Goal: Information Seeking & Learning: Learn about a topic

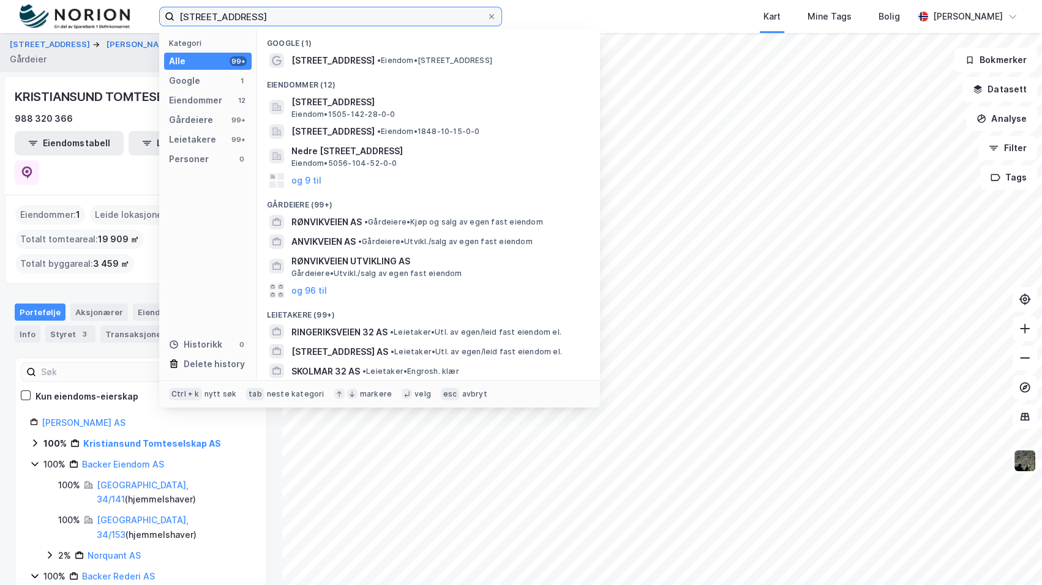
drag, startPoint x: 370, startPoint y: 17, endPoint x: -2, endPoint y: 37, distance: 372.7
click at [0, 37] on html "lunvikveien 32 Kategori Alle 99+ Google 1 Eiendommer 12 Gårdeiere 99+ Leietaker…" at bounding box center [521, 292] width 1042 height 585
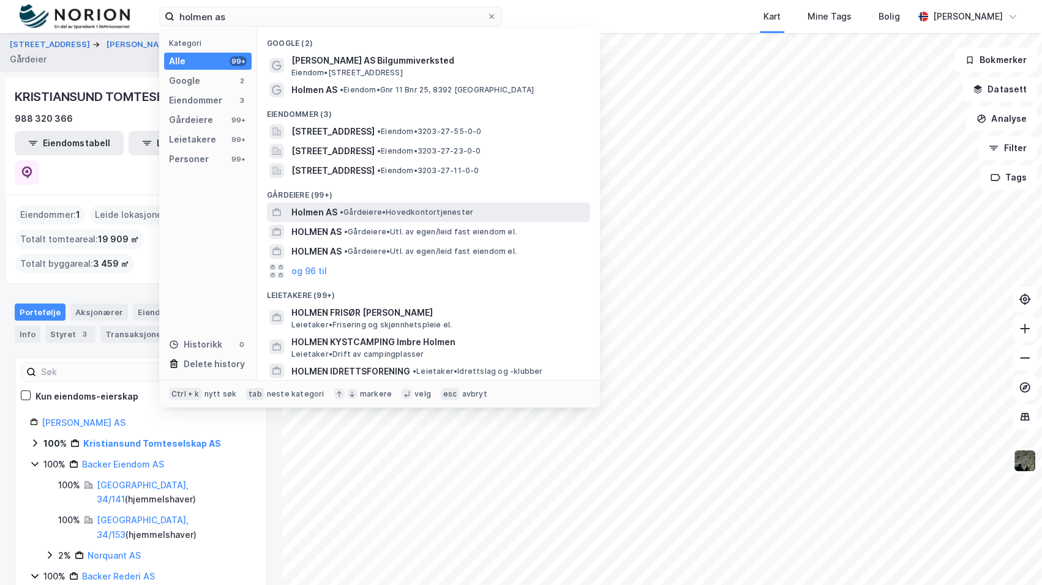
click at [332, 214] on span "Holmen AS" at bounding box center [314, 212] width 46 height 15
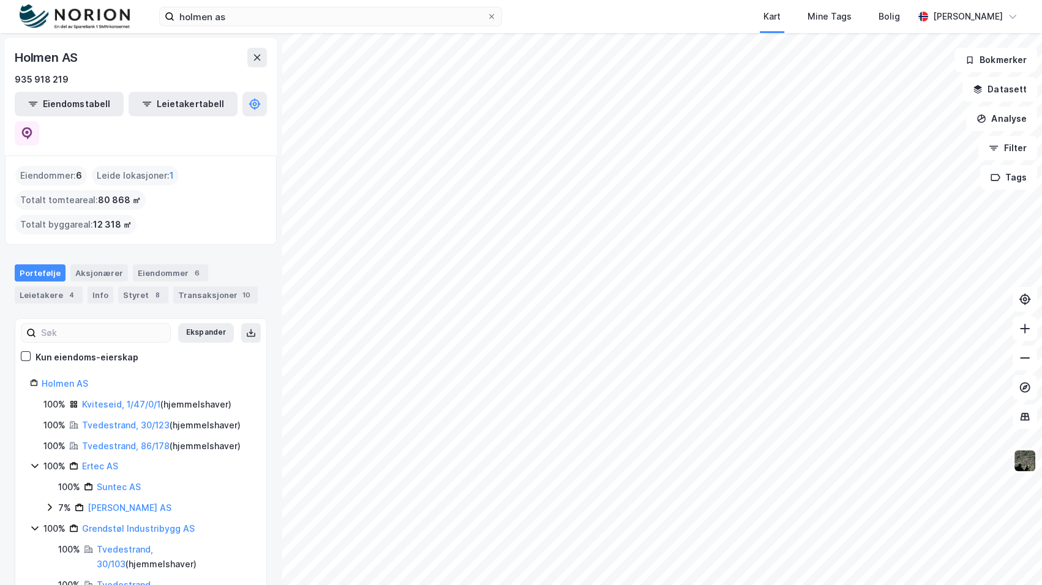
click at [275, 30] on div "holmen as Kart Mine Tags Bolig [PERSON_NAME]" at bounding box center [521, 16] width 1042 height 33
click at [275, 21] on input "holmen as" at bounding box center [330, 16] width 312 height 18
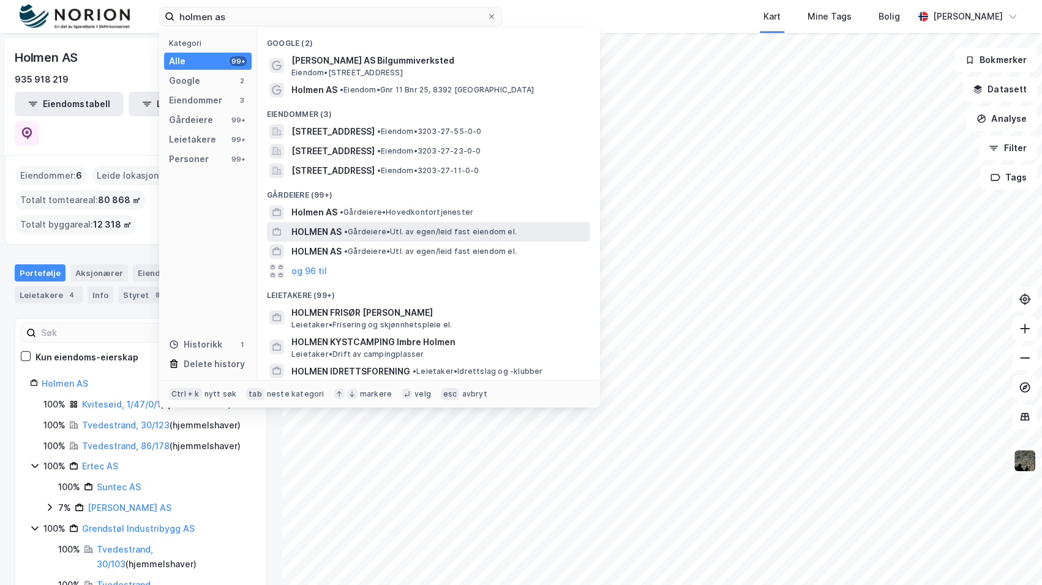
click at [364, 240] on div "HOLMEN AS • Gårdeiere • Utl. av egen/leid fast eiendom el." at bounding box center [428, 232] width 323 height 20
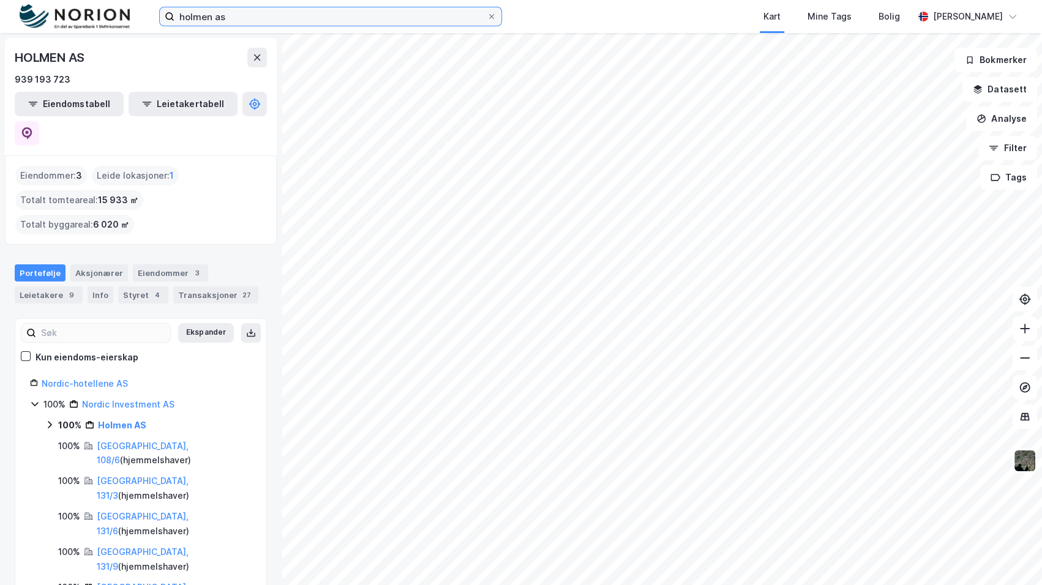
click at [324, 18] on input "holmen as" at bounding box center [330, 16] width 312 height 18
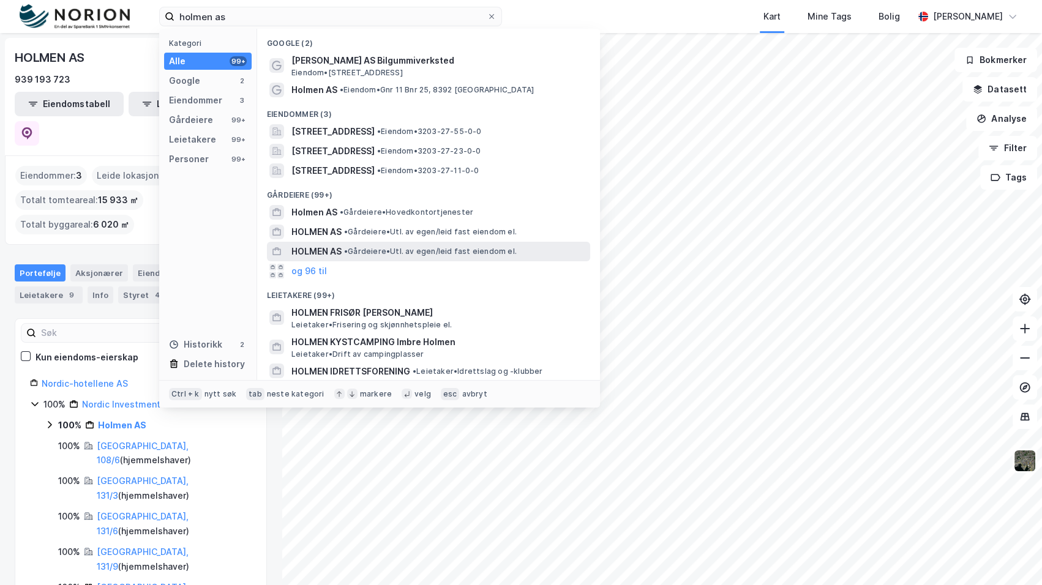
click at [361, 252] on span "• Gårdeiere • Utl. av egen/leid fast eiendom el." at bounding box center [430, 252] width 173 height 10
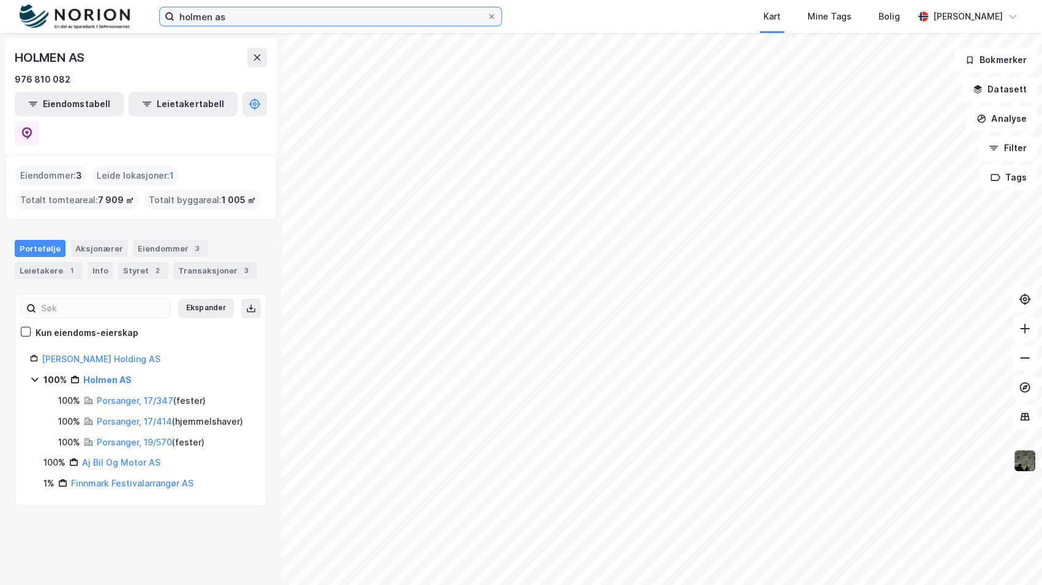
click at [332, 21] on input "holmen as" at bounding box center [330, 16] width 312 height 18
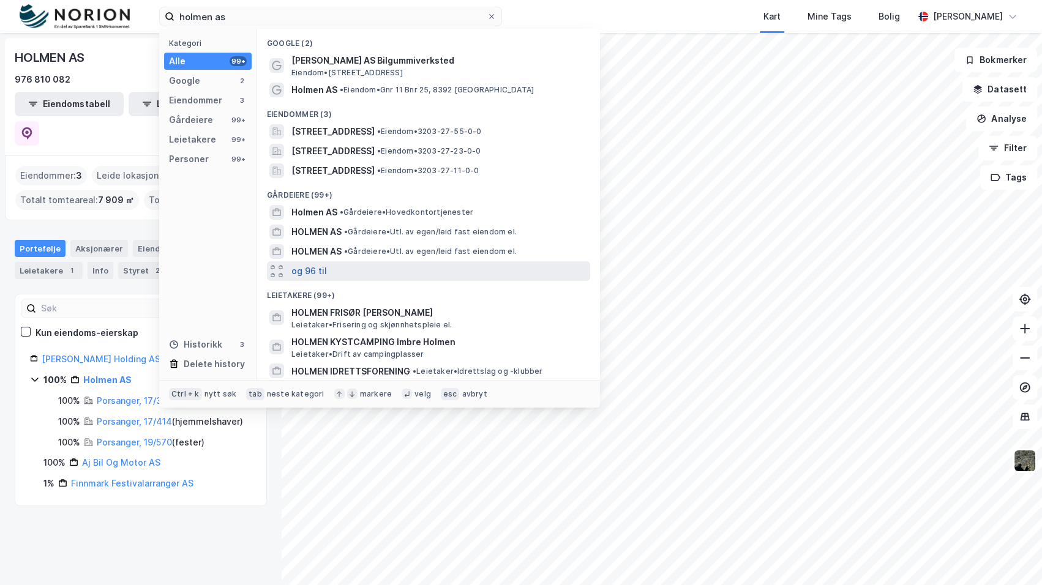
click at [296, 276] on button "og 96 til" at bounding box center [309, 271] width 36 height 15
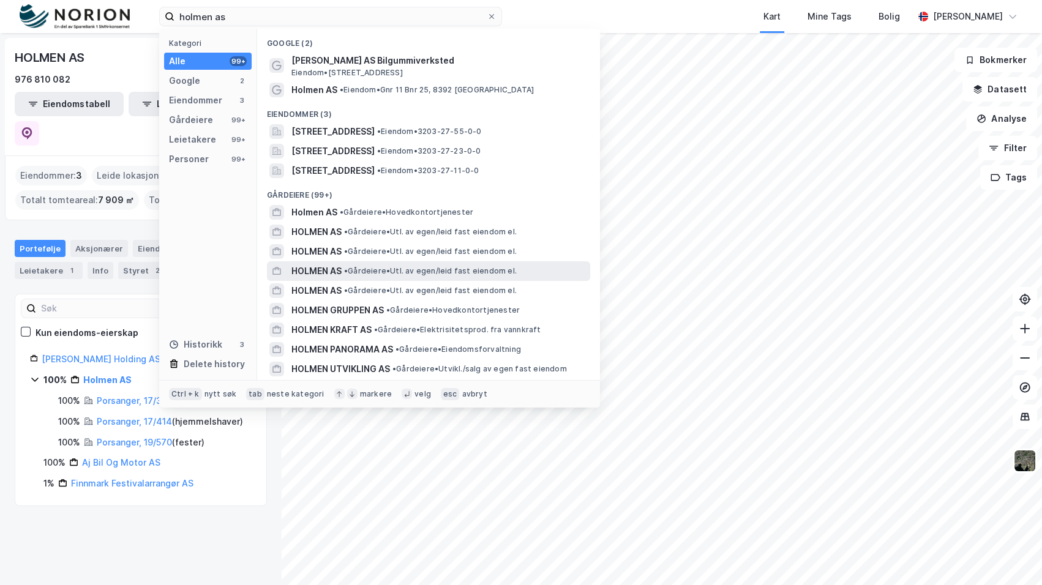
click at [343, 275] on div "HOLMEN AS • Gårdeiere • Utl. av egen/leid fast eiendom el." at bounding box center [439, 271] width 296 height 15
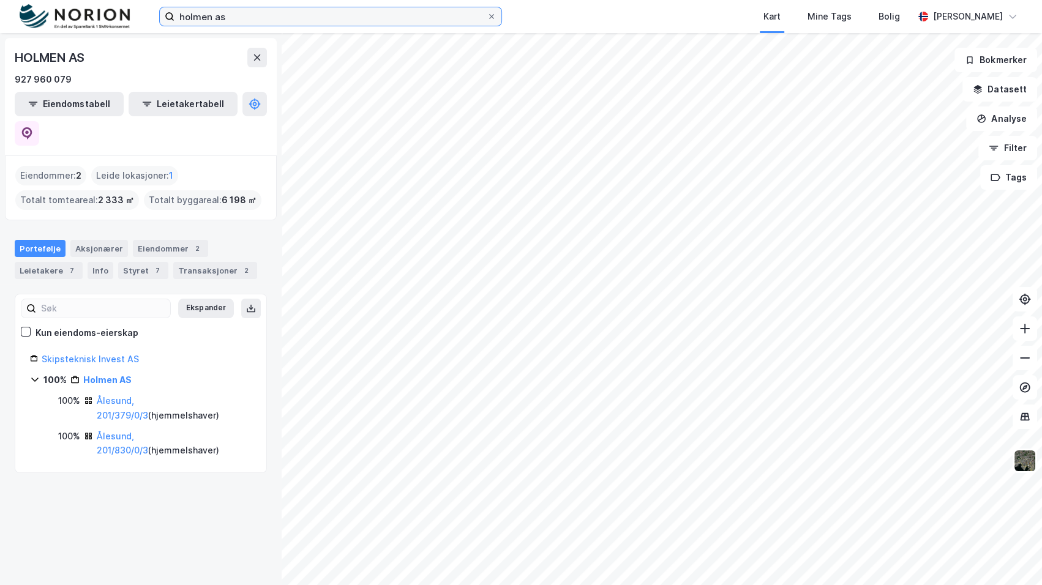
click at [289, 23] on input "holmen as" at bounding box center [330, 16] width 312 height 18
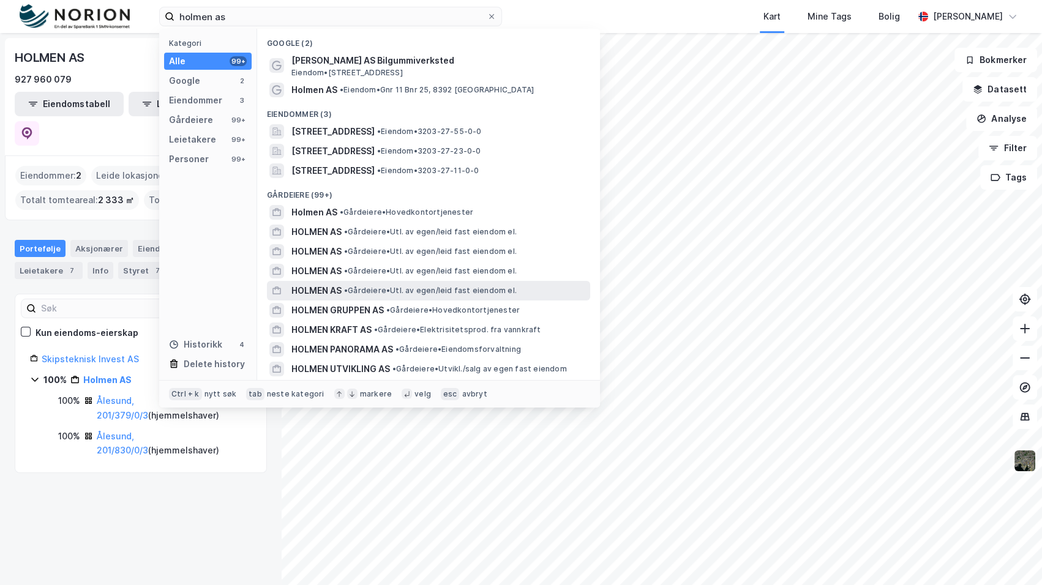
click at [348, 288] on span "•" at bounding box center [346, 290] width 4 height 9
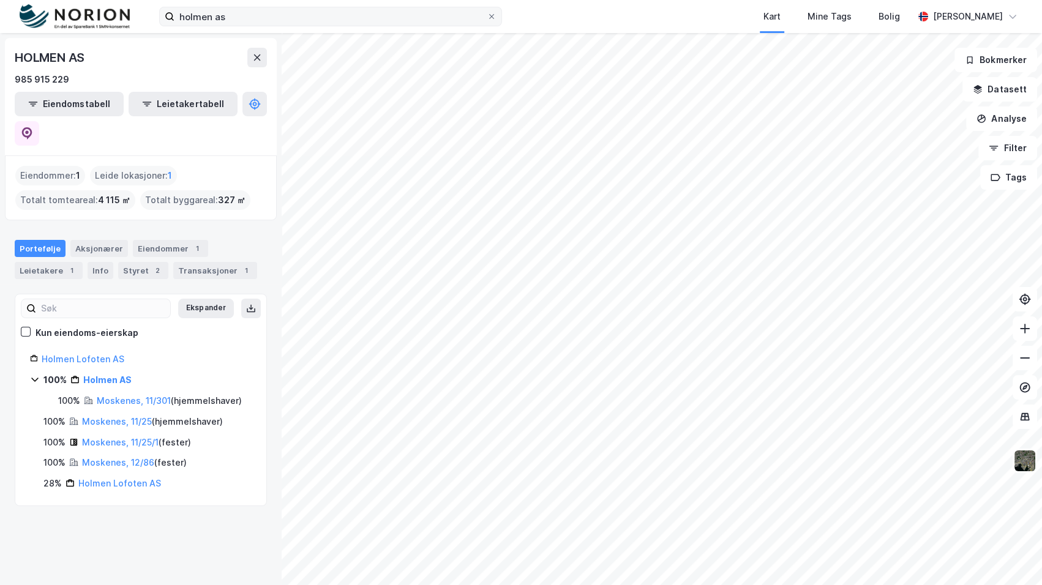
drag, startPoint x: 254, startPoint y: 28, endPoint x: 255, endPoint y: 22, distance: 6.2
click at [254, 28] on div "holmen as Kart Mine Tags Bolig [PERSON_NAME]" at bounding box center [521, 16] width 1042 height 33
click at [255, 19] on input "holmen as" at bounding box center [330, 16] width 312 height 18
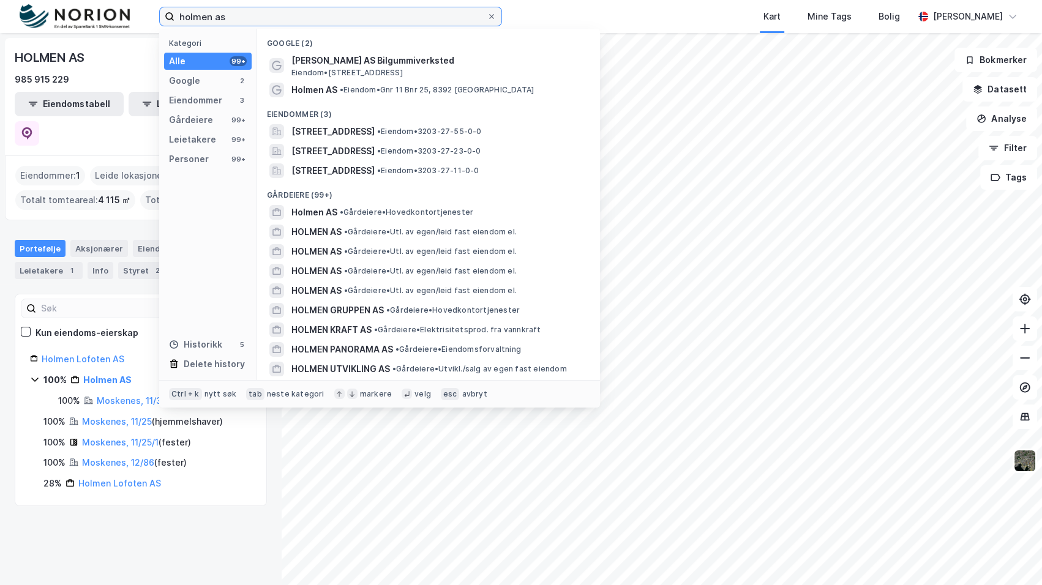
click at [255, 18] on input "holmen as" at bounding box center [330, 16] width 312 height 18
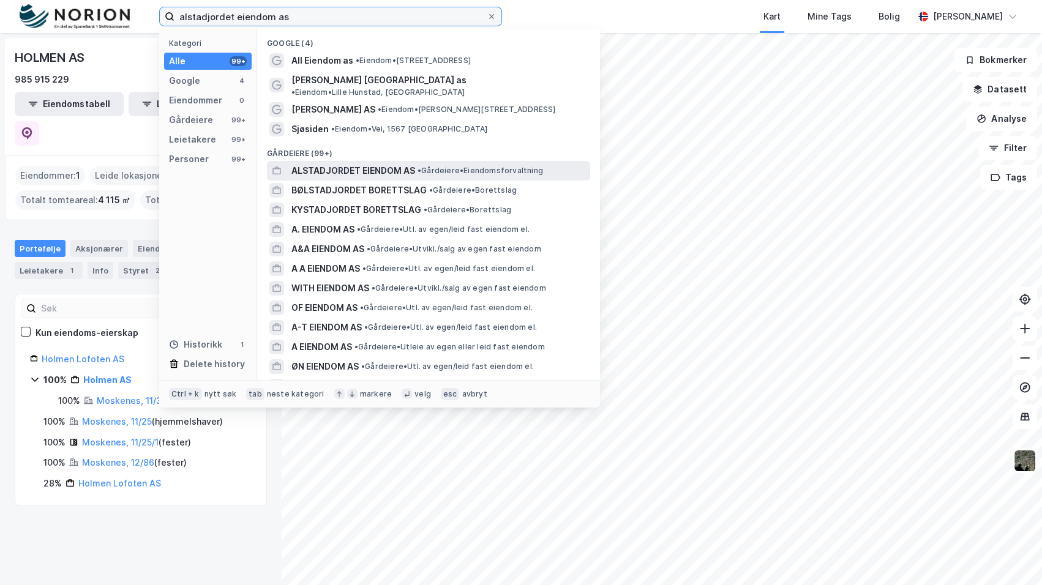
type input "alstadjordet eiendom as"
click at [431, 166] on span "• Gårdeiere • Eiendomsforvaltning" at bounding box center [479, 171] width 125 height 10
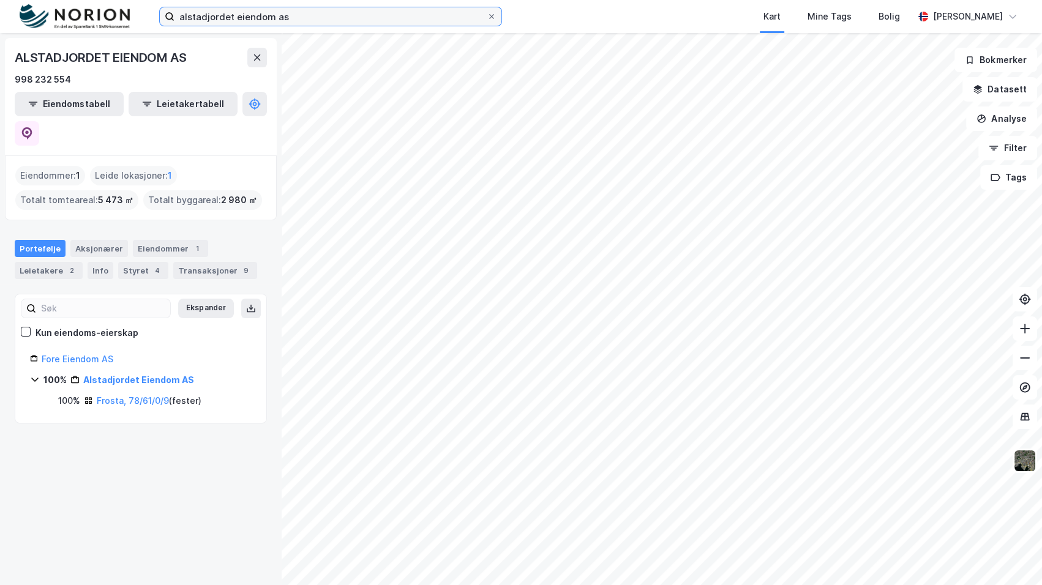
click at [320, 23] on input "alstadjordet eiendom as" at bounding box center [330, 16] width 312 height 18
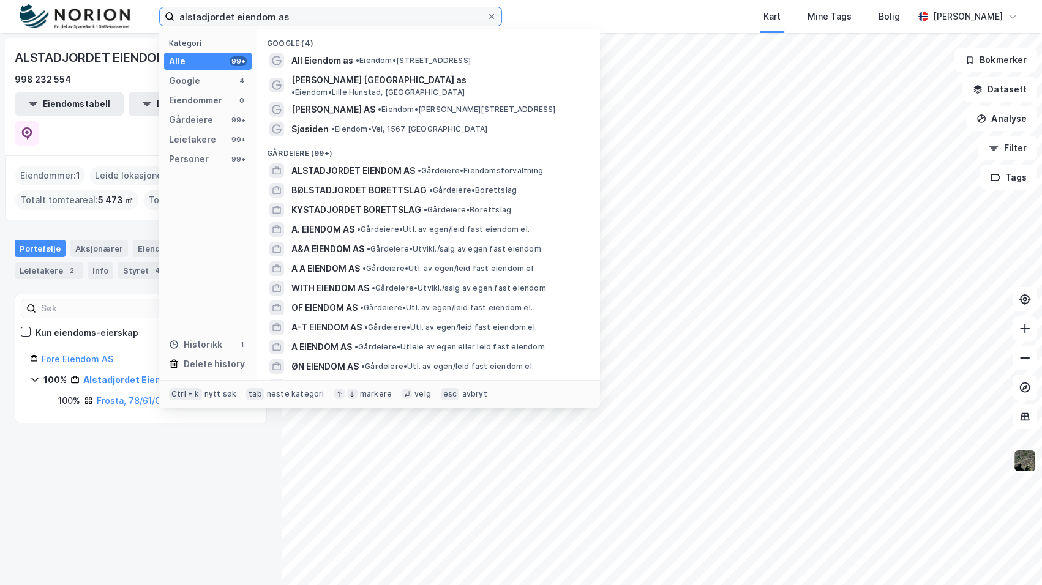
click at [319, 24] on input "alstadjordet eiendom as" at bounding box center [330, 16] width 312 height 18
click at [323, 15] on input "alstadjordet eiendom as" at bounding box center [330, 16] width 312 height 18
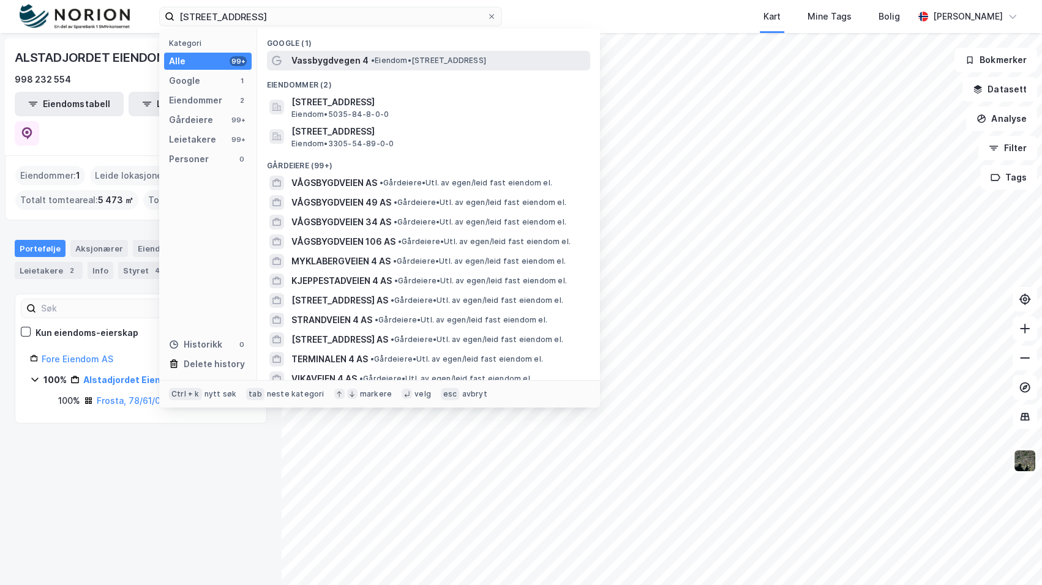
click at [406, 69] on div "Vassbygdvegen 4 • Eiendom • [STREET_ADDRESS]" at bounding box center [428, 61] width 323 height 20
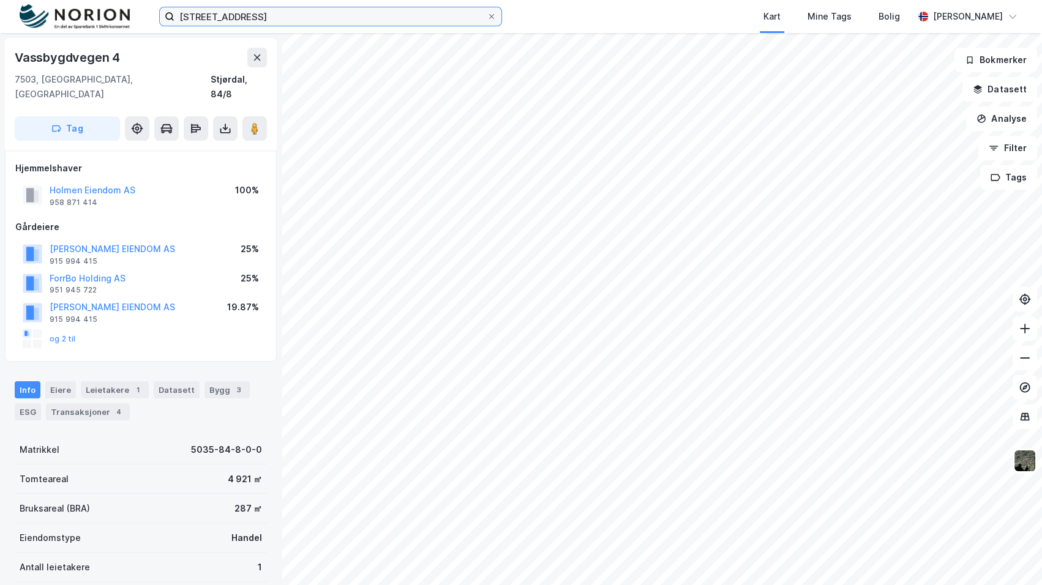
click at [328, 7] on input "[STREET_ADDRESS]" at bounding box center [330, 16] width 312 height 18
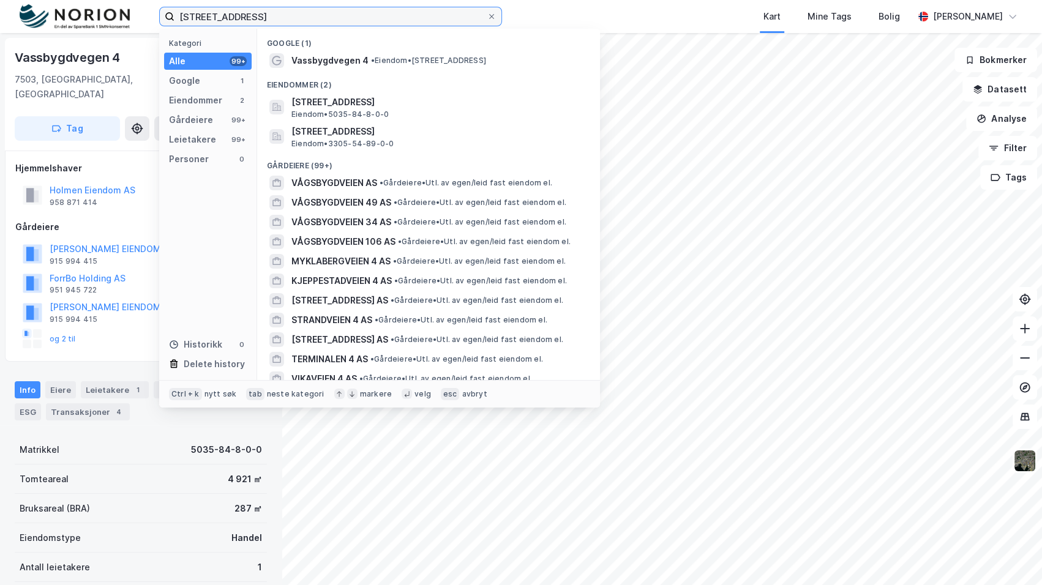
click at [328, 7] on input "[STREET_ADDRESS]" at bounding box center [330, 16] width 312 height 18
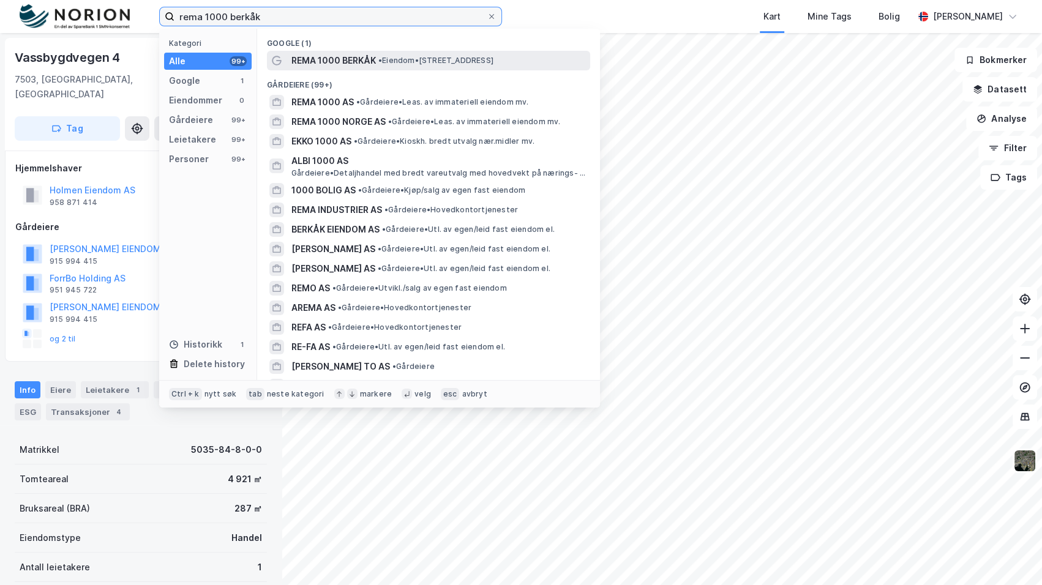
type input "rema 1000 berkåk"
click at [368, 53] on span "REMA 1000 BERKÅK" at bounding box center [333, 60] width 84 height 15
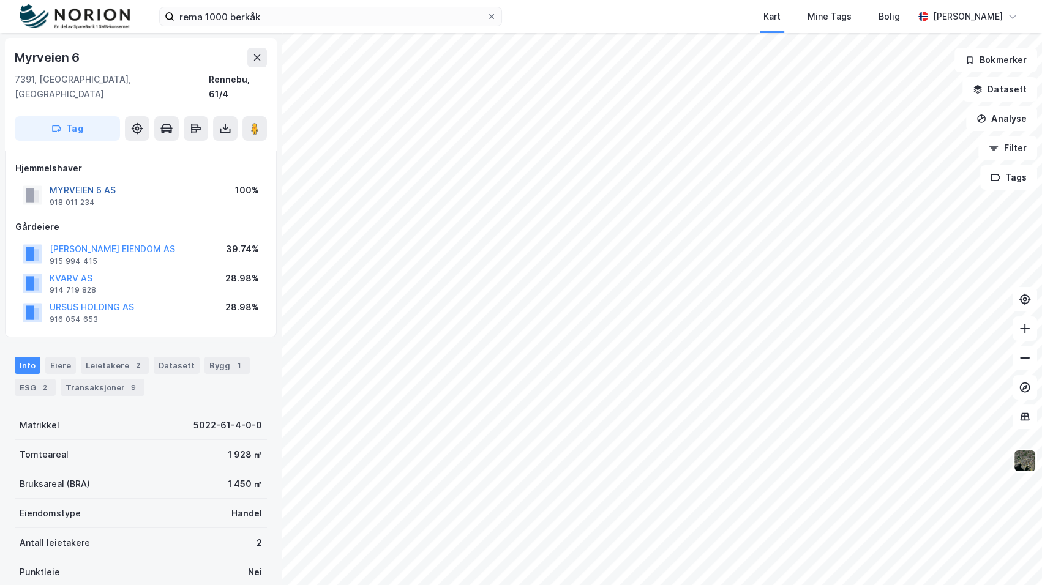
click at [0, 0] on button "MYRVEIEN 6 AS" at bounding box center [0, 0] width 0 height 0
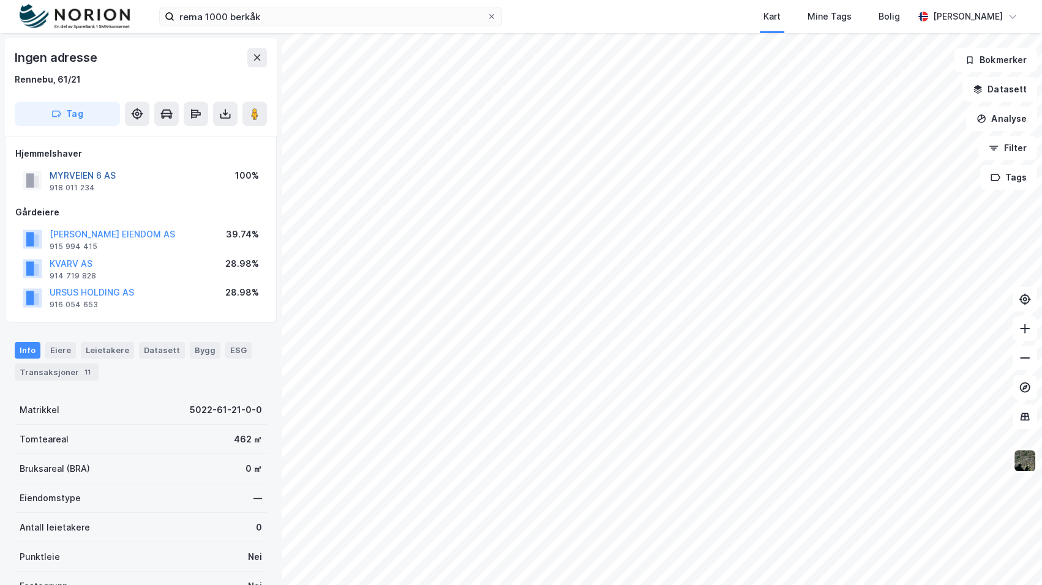
click at [0, 0] on button "MYRVEIEN 6 AS" at bounding box center [0, 0] width 0 height 0
